Goal: Transaction & Acquisition: Book appointment/travel/reservation

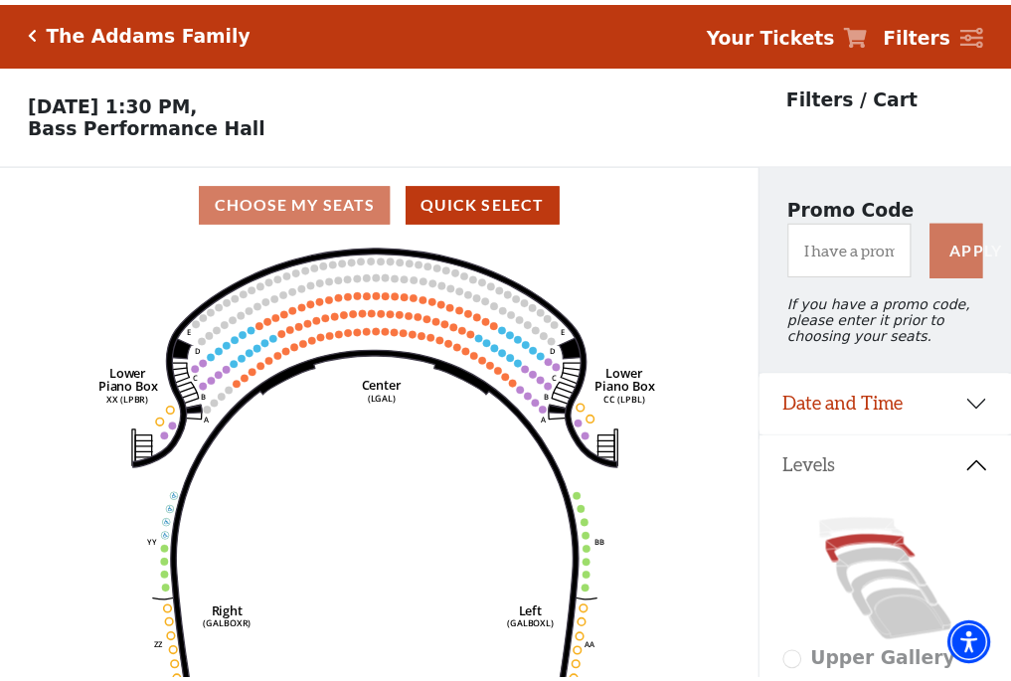
scroll to position [92, 0]
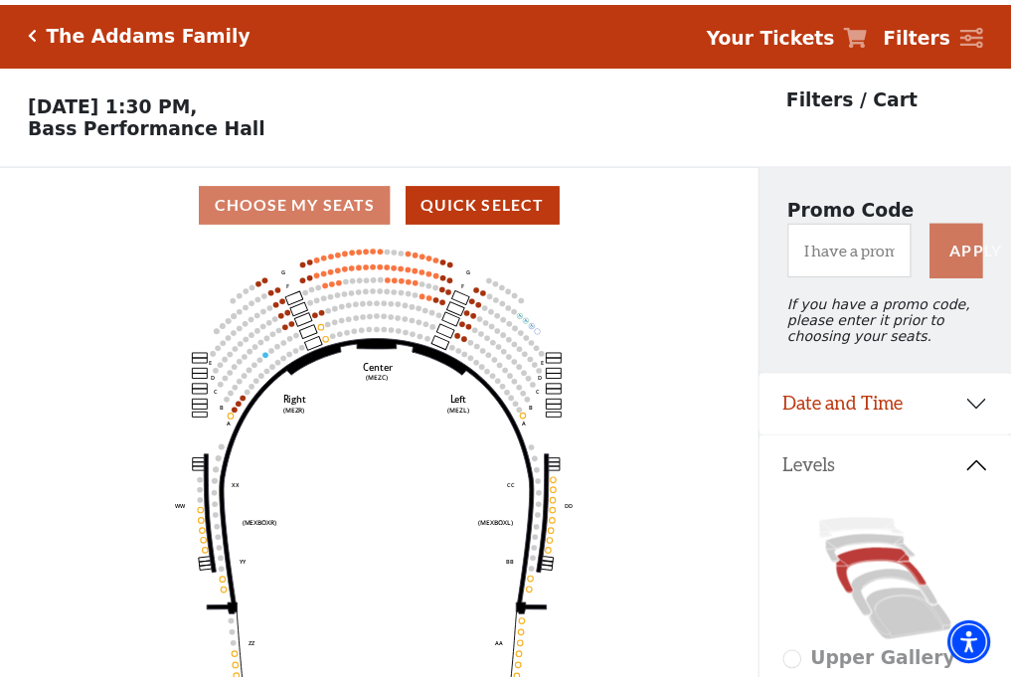
scroll to position [92, 0]
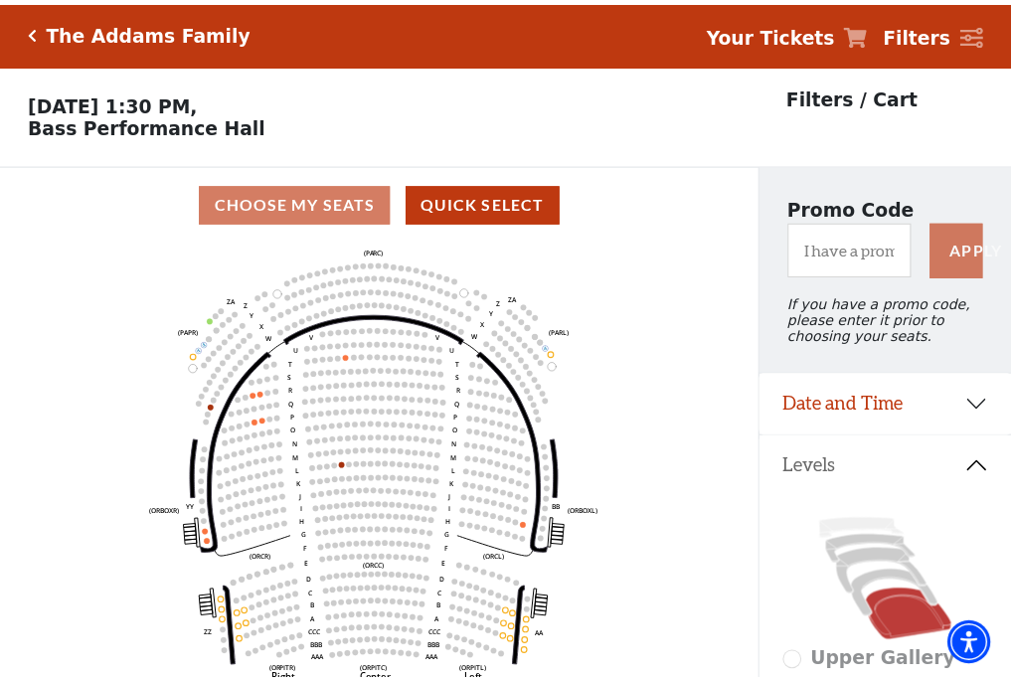
scroll to position [92, 0]
